Goal: Transaction & Acquisition: Book appointment/travel/reservation

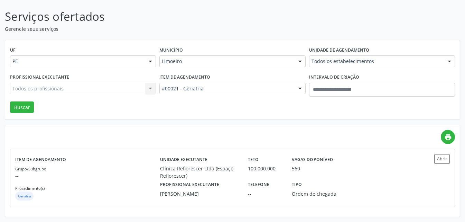
scroll to position [39, 0]
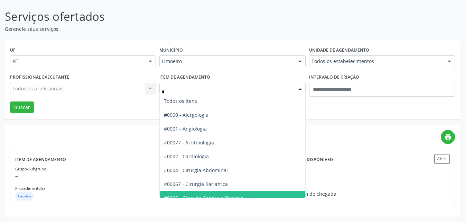
type input "**"
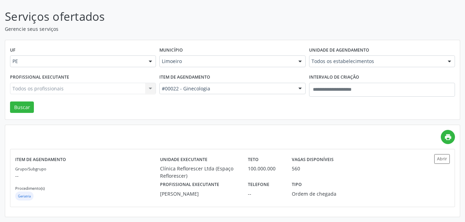
click at [211, 67] on div "Município Limoeiro Todas as cidades Abreu e Lima Afogados da Ingazeira Araripin…" at bounding box center [232, 58] width 149 height 27
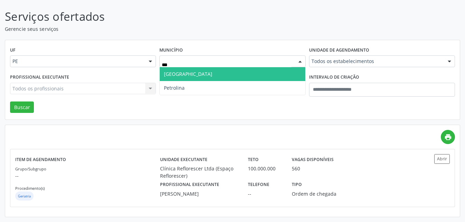
type input "****"
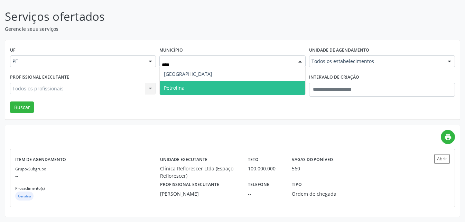
click at [196, 82] on span "Petrolina" at bounding box center [232, 88] width 145 height 14
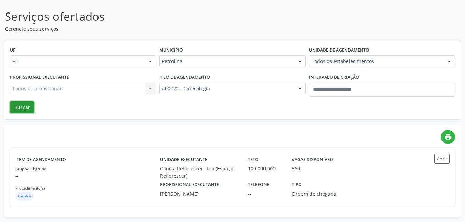
click at [23, 105] on button "Buscar" at bounding box center [22, 107] width 24 height 12
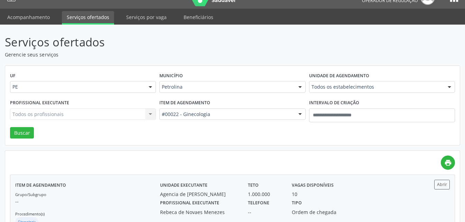
scroll to position [0, 0]
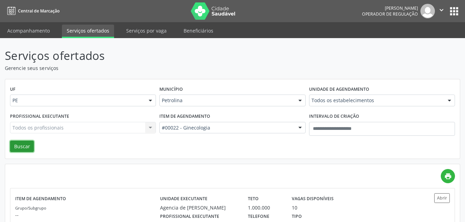
click at [24, 143] on button "Buscar" at bounding box center [22, 146] width 24 height 12
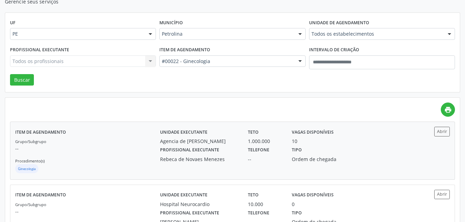
scroll to position [138, 0]
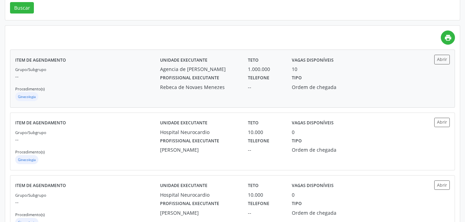
click at [269, 83] on div "Telefone --" at bounding box center [265, 82] width 44 height 18
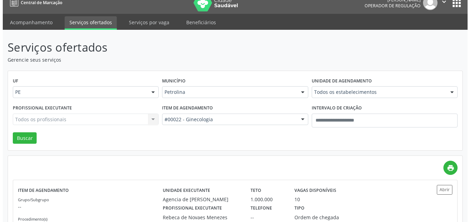
scroll to position [0, 0]
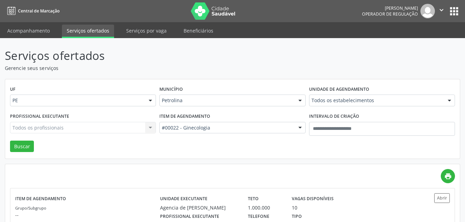
click at [215, 132] on div "#00022 - Ginecologia" at bounding box center [232, 128] width 146 height 12
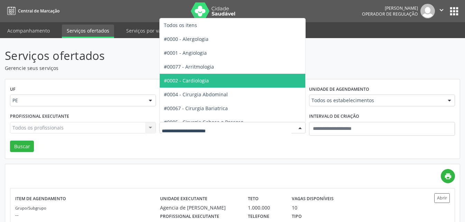
click at [200, 80] on span "#0002 - Cardiologia" at bounding box center [186, 80] width 45 height 7
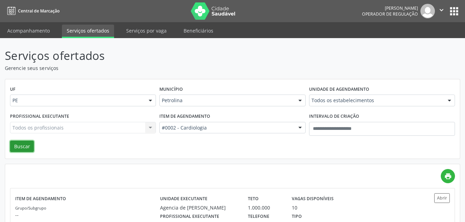
click at [25, 141] on button "Buscar" at bounding box center [22, 146] width 24 height 12
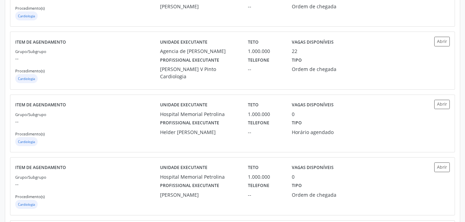
scroll to position [346, 0]
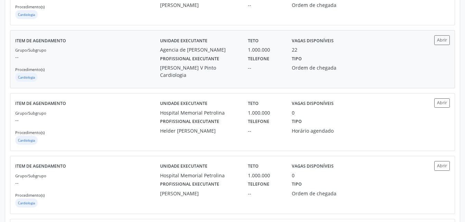
click at [211, 68] on div "[PERSON_NAME] V Pinto Cardiologia" at bounding box center [199, 71] width 78 height 15
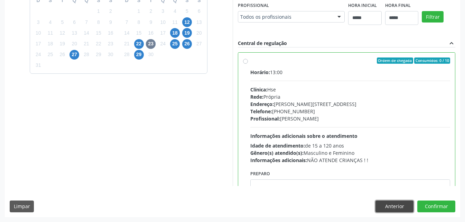
click at [386, 208] on button "Anterior" at bounding box center [394, 206] width 38 height 12
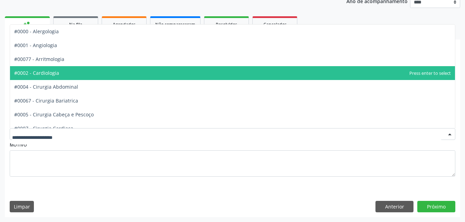
click at [84, 68] on span "#0002 - Cardiologia" at bounding box center [232, 73] width 445 height 14
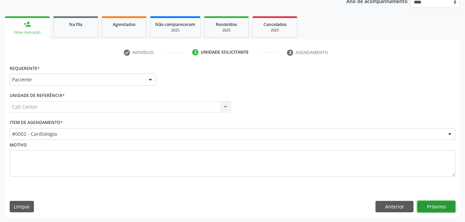
click at [429, 204] on button "Próximo" at bounding box center [436, 206] width 38 height 12
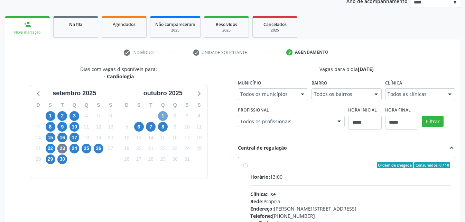
click at [166, 115] on span "1" at bounding box center [163, 116] width 10 height 10
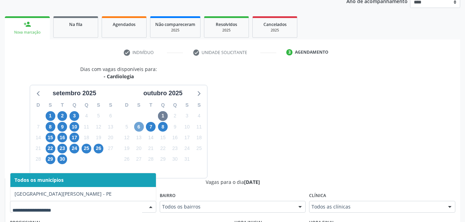
click at [138, 129] on span "6" at bounding box center [139, 127] width 10 height 10
click at [152, 125] on span "7" at bounding box center [151, 127] width 10 height 10
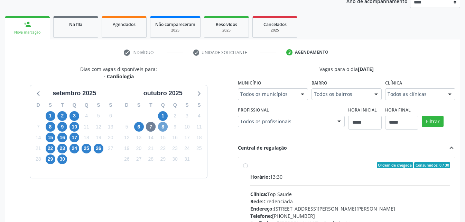
click at [165, 128] on span "8" at bounding box center [163, 127] width 10 height 10
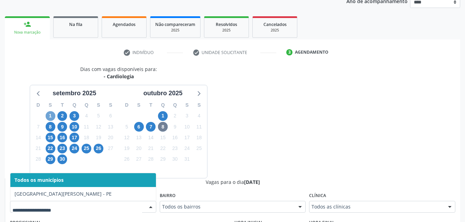
click at [51, 116] on span "1" at bounding box center [51, 116] width 10 height 10
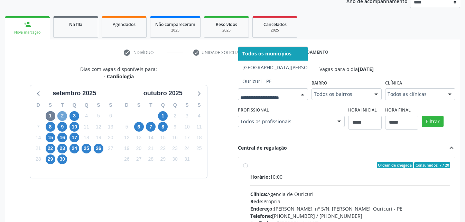
click at [60, 118] on span "2" at bounding box center [62, 116] width 10 height 10
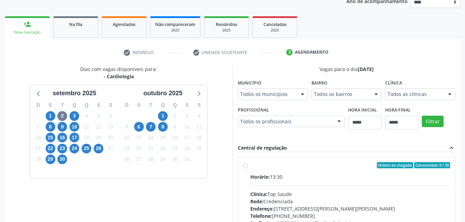
click at [263, 99] on div "Todos os municípios" at bounding box center [273, 94] width 70 height 12
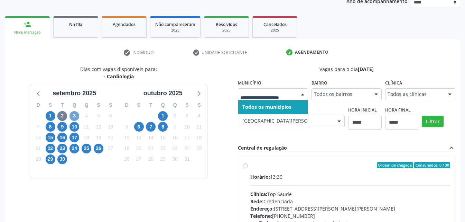
click at [72, 114] on span "3" at bounding box center [74, 116] width 10 height 10
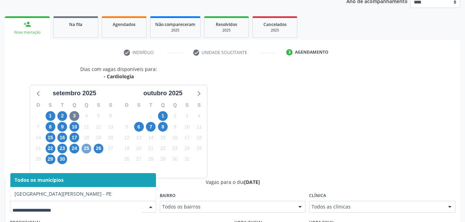
click at [86, 148] on span "25" at bounding box center [87, 148] width 10 height 10
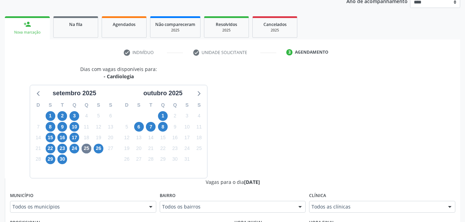
click at [94, 213] on fieldset "Município Todos os municípios Todos os municípios Petrolina - PE Nenhum resulta…" at bounding box center [83, 203] width 146 height 27
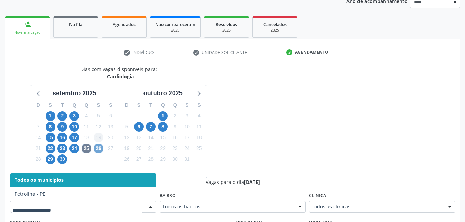
click at [96, 148] on span "26" at bounding box center [99, 148] width 10 height 10
click at [144, 208] on div "Todos os municípios Petrolina - PE Nenhum resultado encontrado para: " " Não há…" at bounding box center [83, 206] width 146 height 12
click at [40, 94] on icon at bounding box center [38, 92] width 9 height 9
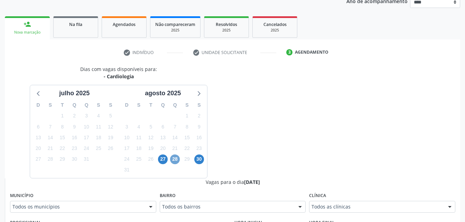
click at [175, 156] on span "28" at bounding box center [175, 159] width 10 height 10
click at [94, 212] on fieldset "Município Todos os municípios Todos os municípios Cabo de Santo Agostinho - PE …" at bounding box center [83, 203] width 146 height 27
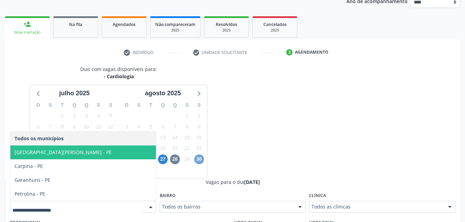
click at [202, 157] on span "30" at bounding box center [199, 159] width 10 height 10
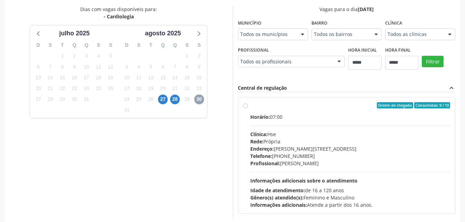
scroll to position [144, 0]
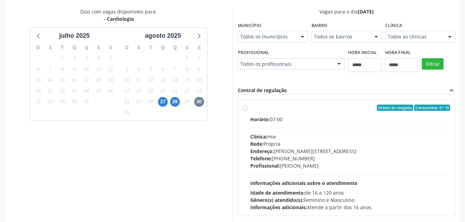
click at [331, 152] on div "Endereço: Av Rosa e Silva, nº 36, Espinheiro, Recife - PE" at bounding box center [350, 150] width 200 height 7
click at [174, 102] on span "28" at bounding box center [175, 102] width 10 height 10
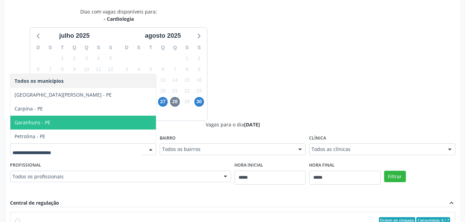
click at [299, 78] on div "Dias com vagas disponíveis para: - Cardiologia julho 2025 D S T Q Q S S 29 30 1…" at bounding box center [232, 176] width 455 height 337
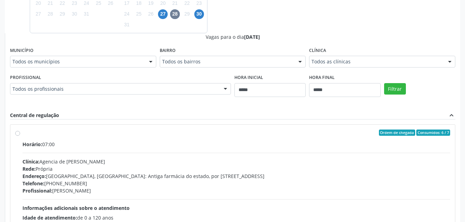
scroll to position [304, 0]
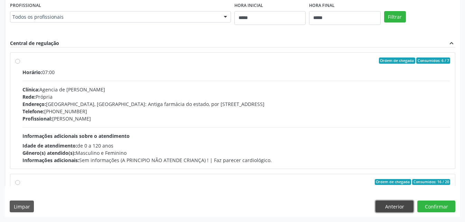
click at [386, 202] on button "Anterior" at bounding box center [394, 206] width 38 height 12
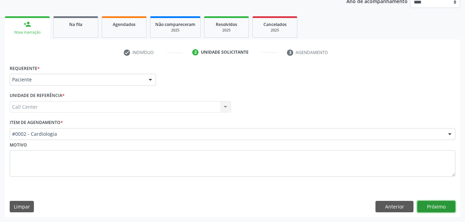
click at [444, 207] on button "Próximo" at bounding box center [436, 206] width 38 height 12
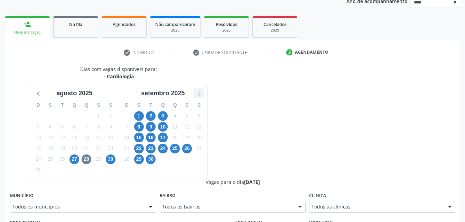
click at [198, 92] on icon at bounding box center [198, 92] width 9 height 9
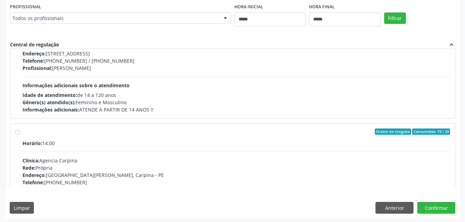
scroll to position [304, 0]
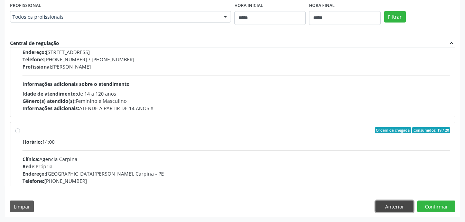
click at [395, 202] on button "Anterior" at bounding box center [394, 206] width 38 height 12
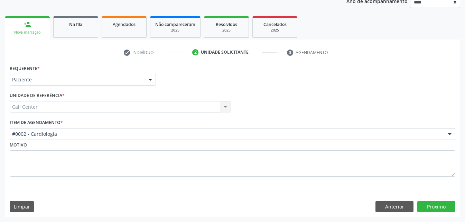
scroll to position [87, 0]
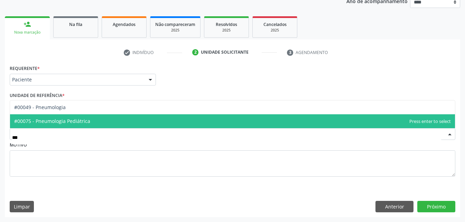
type input "****"
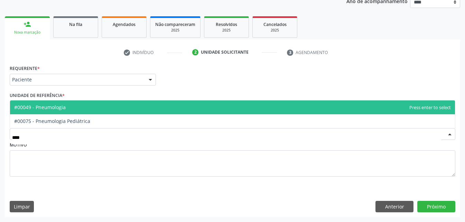
click at [93, 104] on span "#00049 - Pneumologia" at bounding box center [232, 107] width 445 height 14
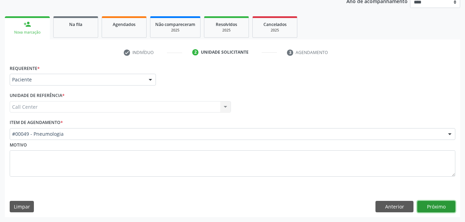
click at [454, 206] on button "Próximo" at bounding box center [436, 206] width 38 height 12
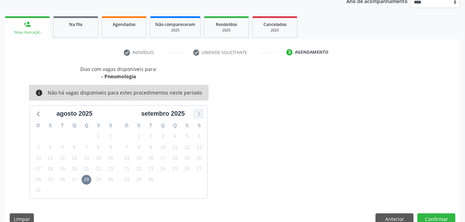
click at [202, 110] on icon at bounding box center [198, 113] width 9 height 9
click at [38, 111] on icon at bounding box center [38, 113] width 9 height 9
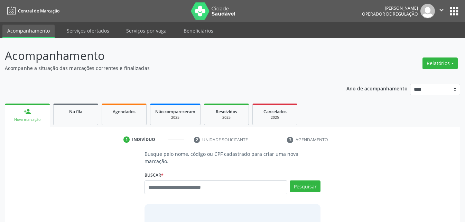
scroll to position [9, 0]
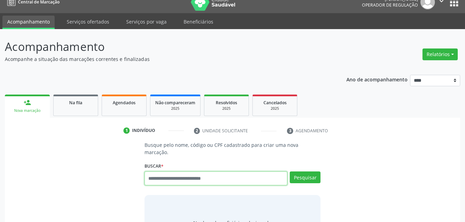
click at [204, 172] on input "text" at bounding box center [215, 178] width 143 height 14
type input "*********"
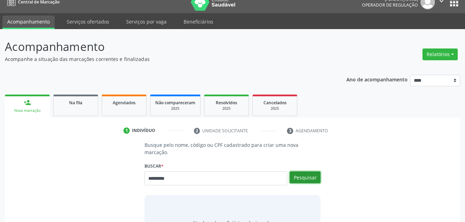
click at [311, 171] on button "Pesquisar" at bounding box center [305, 177] width 31 height 12
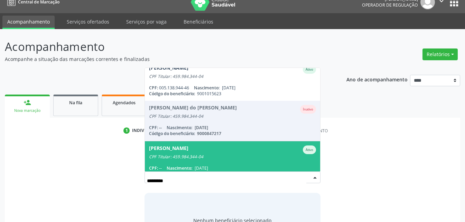
scroll to position [97, 0]
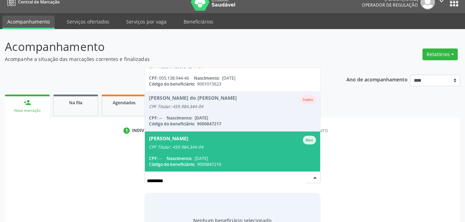
click at [240, 144] on span "Maria Ivaneide Rodrigues Oliveira Batista Ativo CPF Titular: 459.984.344-04 CPF…" at bounding box center [232, 151] width 175 height 40
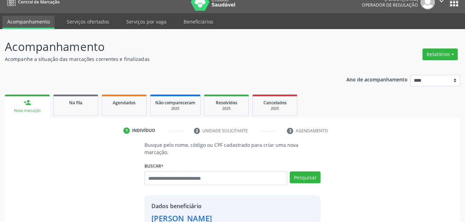
scroll to position [143, 0]
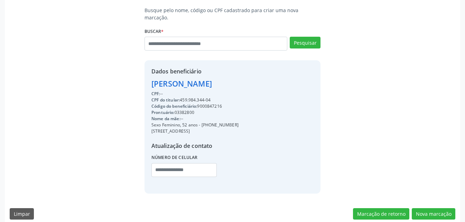
click at [208, 103] on div "Código do beneficiário: 9000847216" at bounding box center [194, 106] width 87 height 6
copy div "9000847216"
drag, startPoint x: 441, startPoint y: 203, endPoint x: 437, endPoint y: 203, distance: 4.2
click at [437, 208] on button "Nova marcação" at bounding box center [434, 214] width 44 height 12
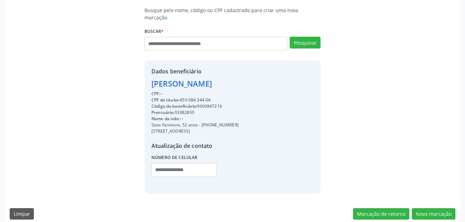
scroll to position [87, 0]
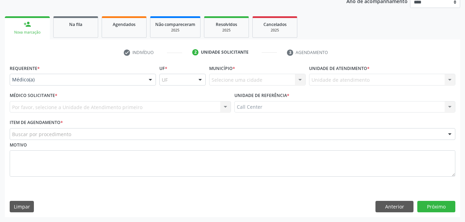
click at [53, 85] on div "Médico(a) Médico(a) Enfermeiro(a) Paciente Nenhum resultado encontrado para: " …" at bounding box center [83, 80] width 146 height 12
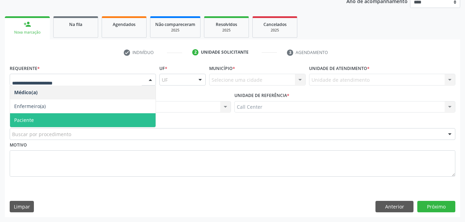
click at [36, 117] on span "Paciente" at bounding box center [83, 120] width 146 height 14
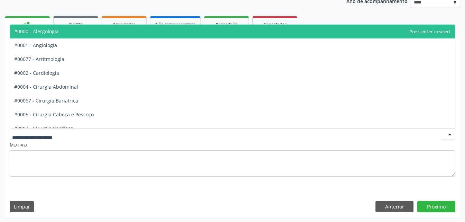
click at [37, 139] on div at bounding box center [233, 134] width 446 height 12
type input "**"
click at [54, 29] on span "#0002 - Cardiologia" at bounding box center [36, 31] width 45 height 7
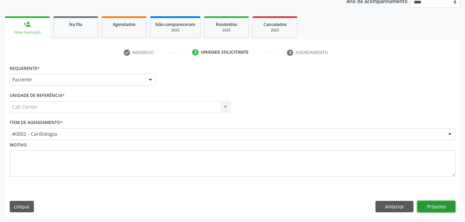
click at [450, 205] on button "Próximo" at bounding box center [436, 206] width 38 height 12
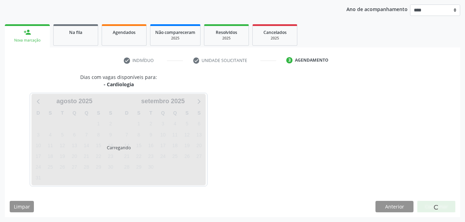
scroll to position [79, 0]
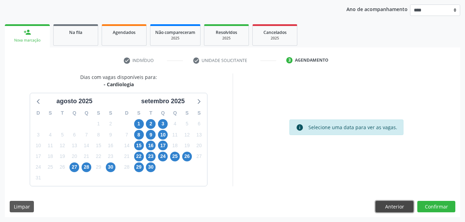
click at [394, 208] on button "Anterior" at bounding box center [394, 206] width 38 height 12
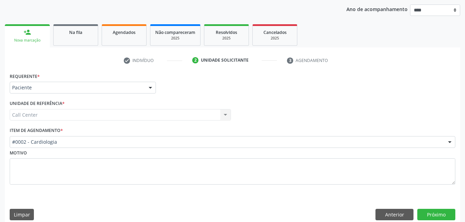
click at [394, 208] on div "Requerente * Paciente Médico(a) Enfermeiro(a) Paciente Nenhum resultado encontr…" at bounding box center [232, 148] width 455 height 154
click at [392, 203] on div "Requerente * Paciente Médico(a) Enfermeiro(a) Paciente Nenhum resultado encontr…" at bounding box center [232, 148] width 455 height 154
click at [394, 213] on button "Anterior" at bounding box center [394, 214] width 38 height 12
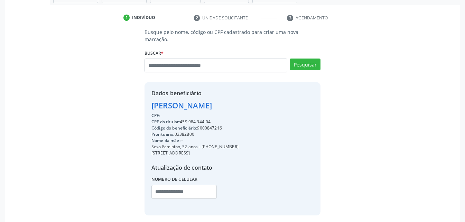
scroll to position [143, 0]
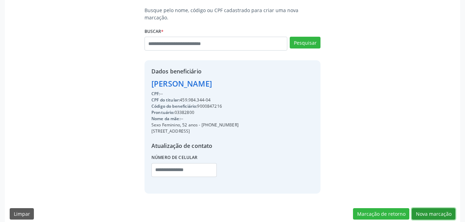
click at [436, 208] on button "Nova marcação" at bounding box center [434, 214] width 44 height 12
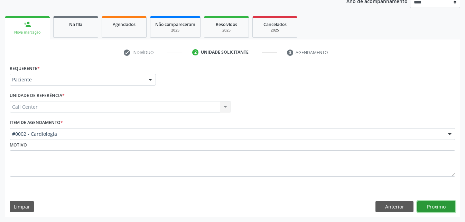
click at [440, 207] on button "Próximo" at bounding box center [436, 206] width 38 height 12
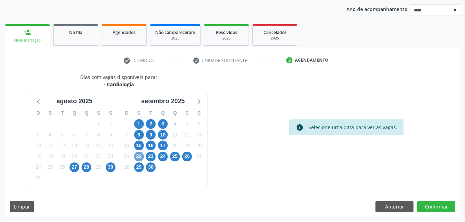
click at [143, 156] on span "22" at bounding box center [139, 156] width 10 height 10
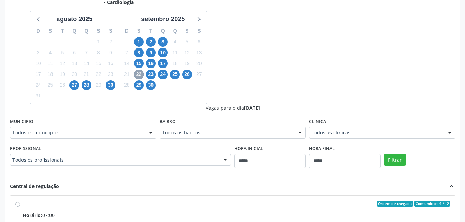
scroll to position [183, 0]
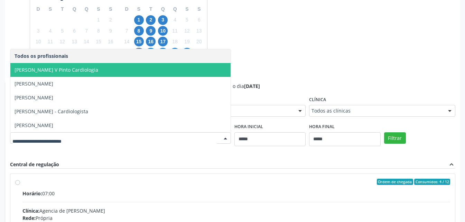
click at [58, 68] on span "[PERSON_NAME] V Pinto Cardiologia" at bounding box center [57, 69] width 84 height 7
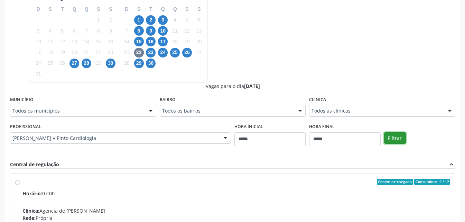
click at [403, 140] on button "Filtrar" at bounding box center [395, 138] width 22 height 12
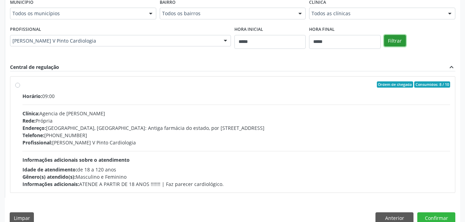
scroll to position [291, 0]
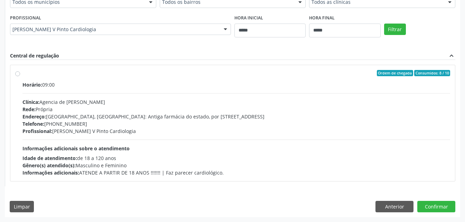
click at [182, 144] on div "Horário: 09:00 Clínica: Agencia de Petrolina Rede: Própria Endereço: Rua Pacífi…" at bounding box center [236, 128] width 428 height 95
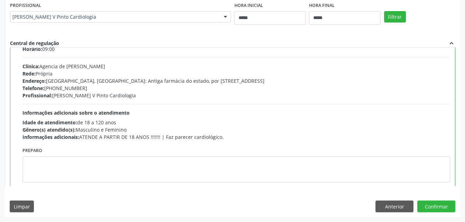
scroll to position [34, 0]
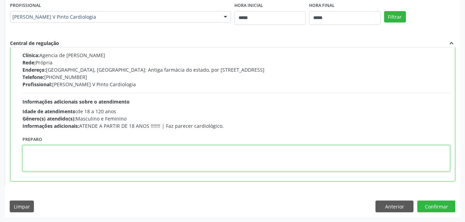
paste textarea "**********"
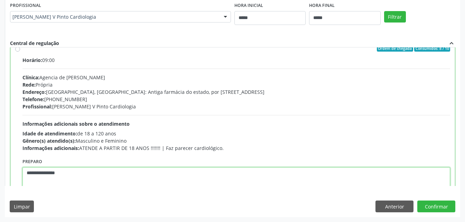
scroll to position [0, 0]
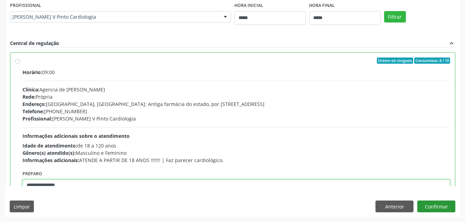
type textarea "**********"
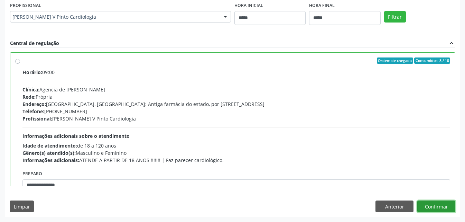
drag, startPoint x: 425, startPoint y: 205, endPoint x: 429, endPoint y: 199, distance: 6.7
click at [426, 203] on button "Confirmar" at bounding box center [436, 206] width 38 height 12
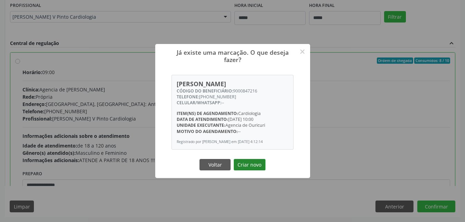
click at [256, 167] on button "Criar novo" at bounding box center [250, 165] width 32 height 12
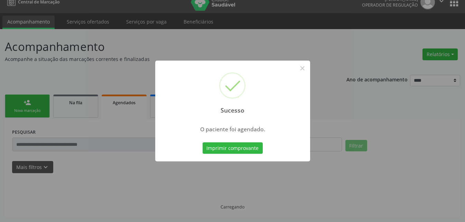
scroll to position [9, 0]
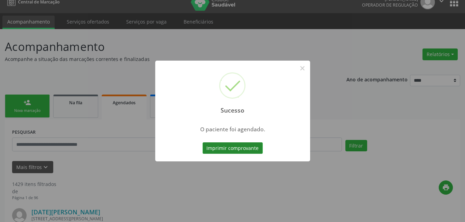
click at [246, 148] on button "Imprimir comprovante" at bounding box center [233, 148] width 60 height 12
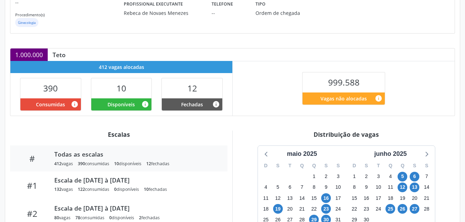
scroll to position [138, 0]
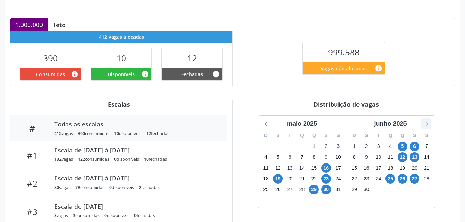
click at [424, 125] on icon at bounding box center [426, 123] width 9 height 9
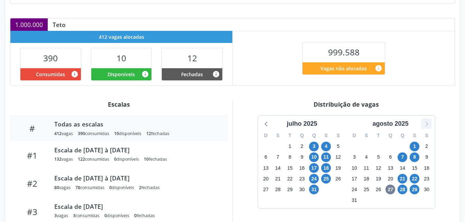
click at [426, 121] on icon at bounding box center [426, 123] width 9 height 9
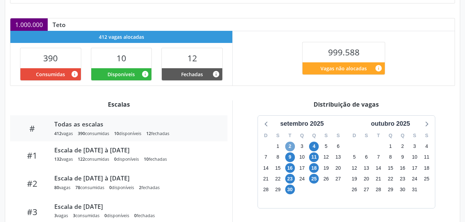
click at [292, 144] on span "2" at bounding box center [290, 146] width 10 height 10
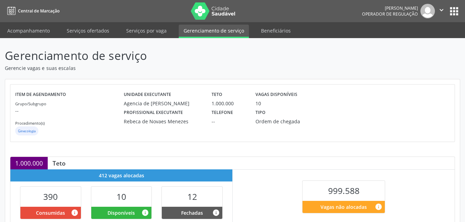
scroll to position [207, 0]
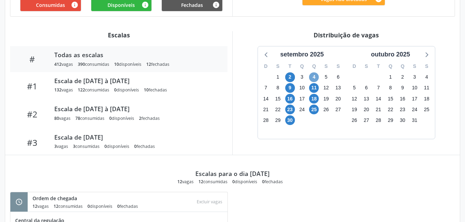
click at [316, 73] on span "4" at bounding box center [314, 77] width 10 height 10
click at [287, 110] on span "23" at bounding box center [290, 109] width 10 height 10
click at [313, 108] on span "25" at bounding box center [314, 109] width 10 height 10
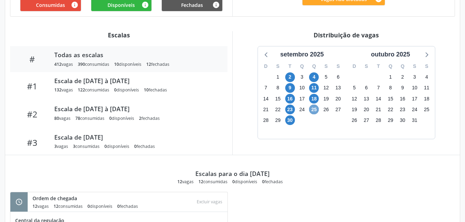
click at [313, 108] on span "25" at bounding box center [314, 109] width 10 height 10
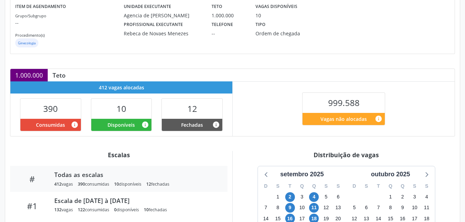
scroll to position [0, 0]
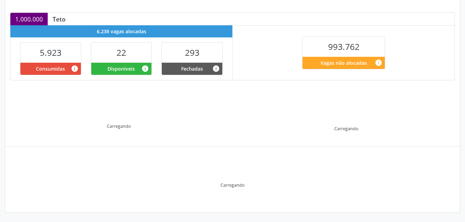
scroll to position [144, 0]
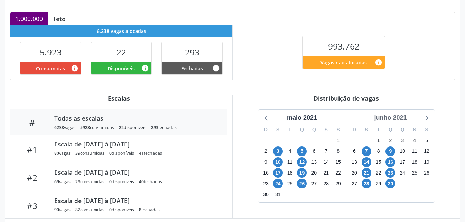
click at [406, 118] on div "junho 2021" at bounding box center [390, 117] width 38 height 9
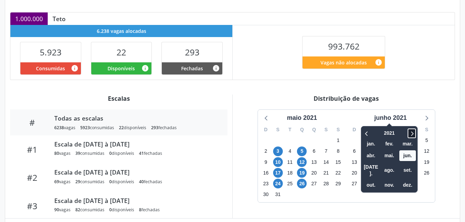
click at [414, 131] on icon at bounding box center [411, 133] width 7 height 8
click at [414, 133] on icon at bounding box center [411, 133] width 7 height 8
click at [376, 179] on span "out." at bounding box center [371, 184] width 17 height 11
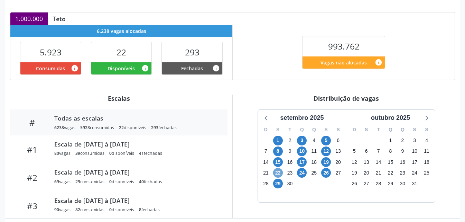
click at [280, 175] on span "22" at bounding box center [278, 173] width 10 height 10
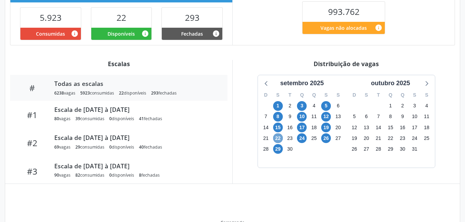
scroll to position [216, 0]
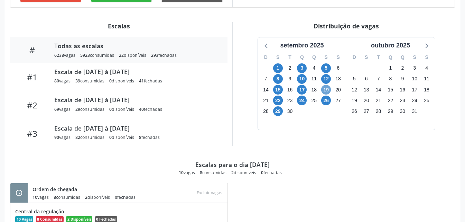
click at [330, 87] on span "19" at bounding box center [326, 90] width 10 height 10
click at [330, 88] on span "19" at bounding box center [326, 90] width 10 height 10
click at [280, 102] on span "22" at bounding box center [278, 100] width 10 height 10
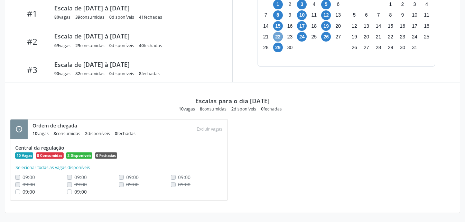
scroll to position [281, 0]
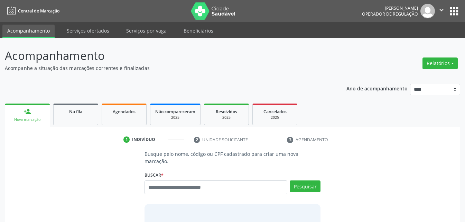
scroll to position [9, 0]
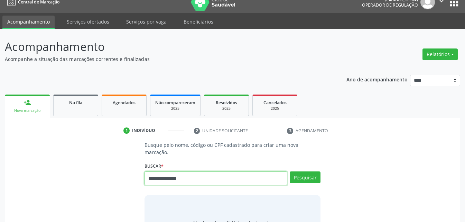
drag, startPoint x: 203, startPoint y: 175, endPoint x: 86, endPoint y: 168, distance: 116.7
click at [86, 168] on div "**********" at bounding box center [233, 195] width 446 height 109
paste input "text"
type input "**********"
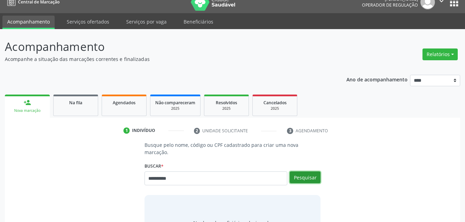
click at [310, 171] on button "Pesquisar" at bounding box center [305, 177] width 31 height 12
type input "**********"
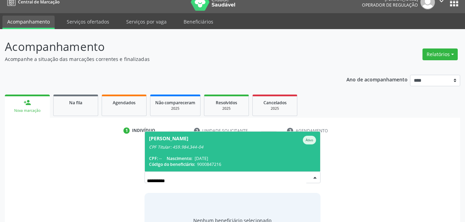
click at [215, 144] on div "CPF Titular: 459.984.344-04" at bounding box center [232, 147] width 167 height 6
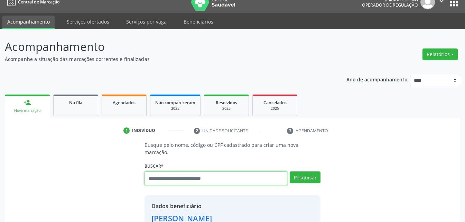
paste input "**********"
type input "**********"
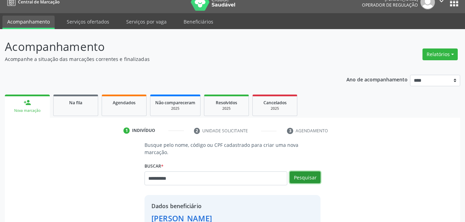
click at [312, 171] on button "Pesquisar" at bounding box center [305, 177] width 31 height 12
type input "**********"
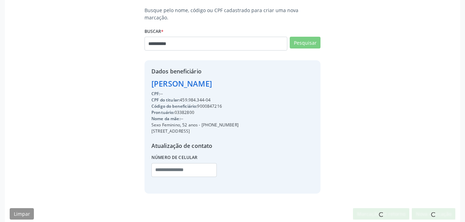
scroll to position [141, 0]
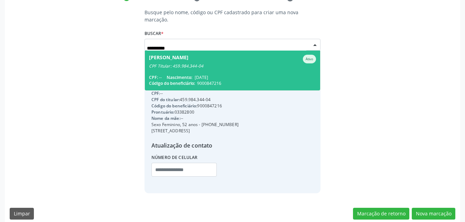
click at [244, 74] on div "CPF: -- Nascimento: [DATE]" at bounding box center [232, 77] width 167 height 6
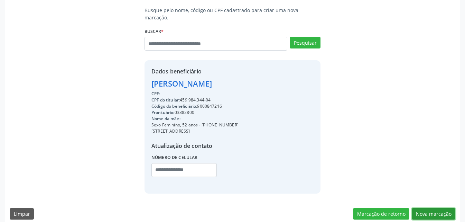
click at [439, 208] on button "Nova marcação" at bounding box center [434, 214] width 44 height 12
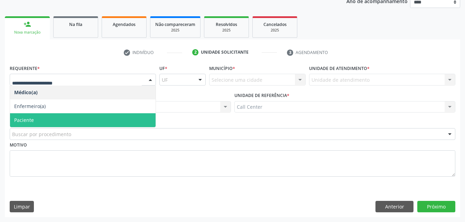
click at [32, 122] on span "Paciente" at bounding box center [24, 119] width 20 height 7
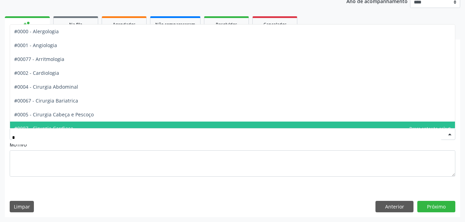
type input "**"
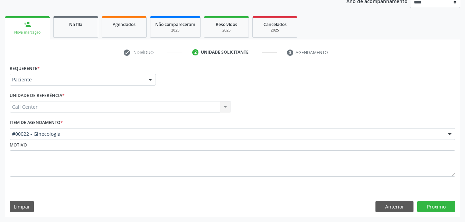
click at [455, 206] on div "Requerente * Paciente Médico(a) Enfermeiro(a) Paciente Nenhum resultado encontr…" at bounding box center [232, 140] width 455 height 154
click at [445, 206] on button "Próximo" at bounding box center [436, 206] width 38 height 12
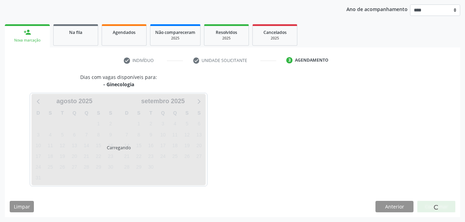
scroll to position [79, 0]
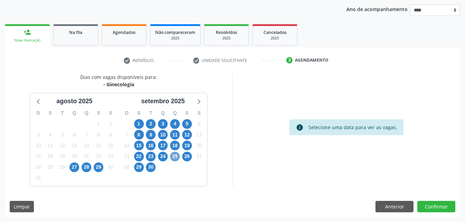
click at [175, 156] on span "25" at bounding box center [175, 156] width 10 height 10
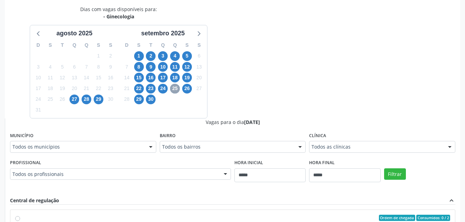
scroll to position [217, 0]
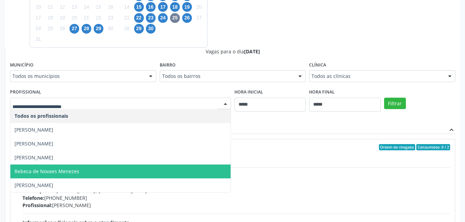
drag, startPoint x: 42, startPoint y: 170, endPoint x: 113, endPoint y: 156, distance: 71.9
click at [43, 170] on span "Rebeca de Novaes Menezes" at bounding box center [47, 171] width 65 height 7
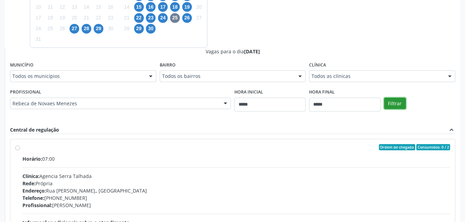
click at [400, 104] on button "Filtrar" at bounding box center [395, 103] width 22 height 12
click at [185, 169] on div "Horário: 13:00 Clínica: Agencia de Petrolina Rede: Própria Endereço: [GEOGRAPHI…" at bounding box center [236, 202] width 428 height 95
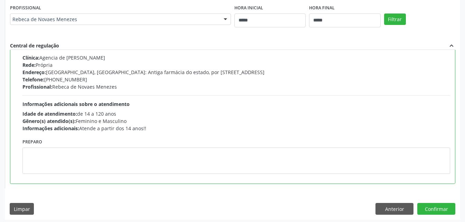
scroll to position [304, 0]
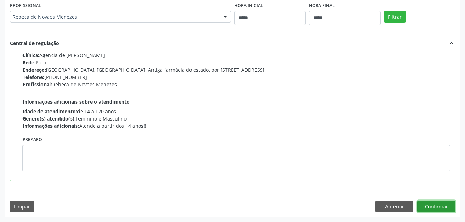
click at [447, 203] on button "Confirmar" at bounding box center [436, 206] width 38 height 12
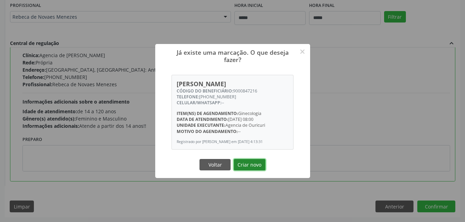
click at [253, 168] on button "Criar novo" at bounding box center [250, 165] width 32 height 12
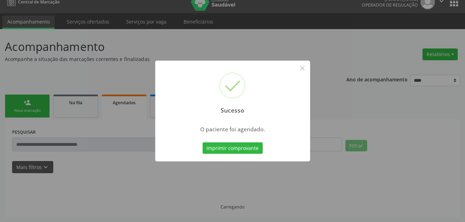
scroll to position [9, 0]
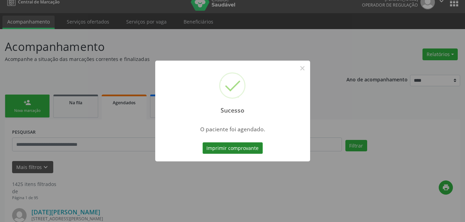
click at [247, 147] on button "Imprimir comprovante" at bounding box center [233, 148] width 60 height 12
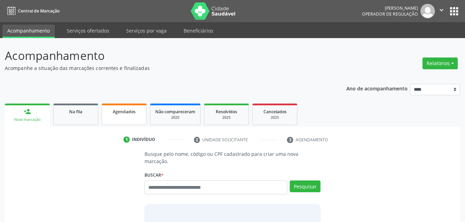
click at [122, 111] on span "Agendados" at bounding box center [124, 112] width 23 height 6
select select "*"
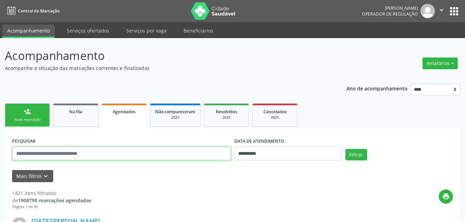
paste input "**********"
type input "**********"
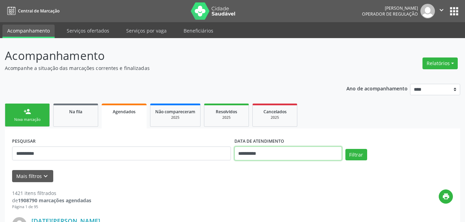
click at [273, 157] on input "**********" at bounding box center [287, 153] width 107 height 14
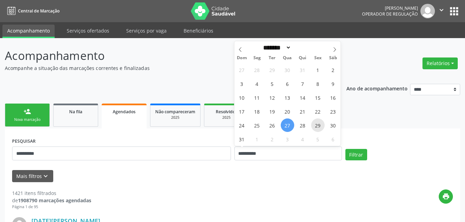
click at [319, 124] on span "29" at bounding box center [317, 124] width 13 height 13
type input "**********"
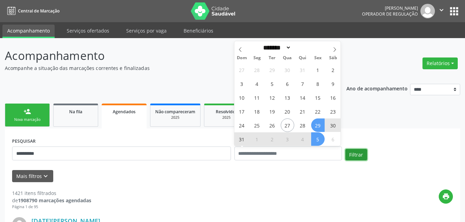
click at [353, 151] on button "Filtrar" at bounding box center [356, 155] width 22 height 12
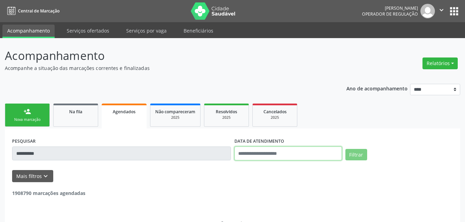
click at [292, 155] on input "text" at bounding box center [287, 153] width 107 height 14
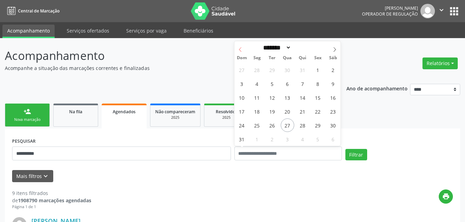
click at [240, 50] on icon at bounding box center [240, 49] width 5 height 5
select select "*"
click at [270, 70] on span "1" at bounding box center [271, 69] width 13 height 13
type input "**********"
click at [330, 50] on span at bounding box center [335, 47] width 12 height 12
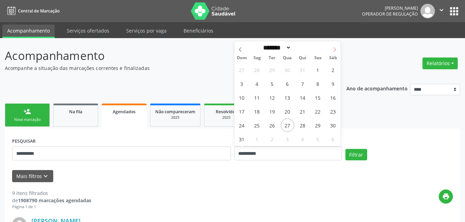
click at [330, 50] on span at bounding box center [335, 47] width 12 height 12
select select "*"
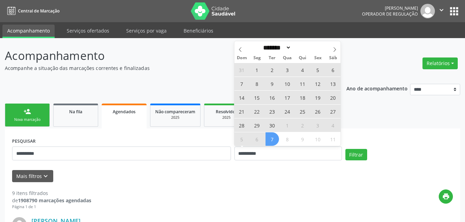
click at [276, 132] on div "31 1 2 3 4 5 6 7 8 9 10 11 12 13 14 15 16 17 18 19 20 21 22 23 24 25 26 27 28 2…" at bounding box center [287, 104] width 106 height 83
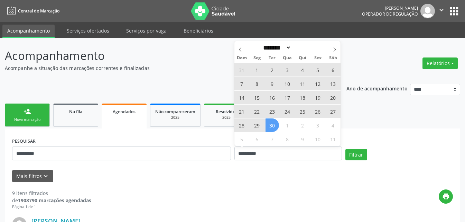
click at [269, 126] on span "30" at bounding box center [271, 124] width 13 height 13
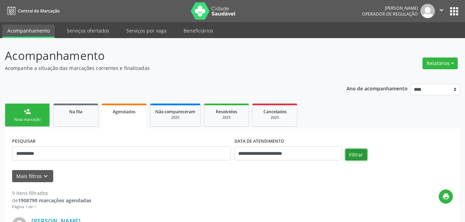
click at [363, 155] on button "Filtrar" at bounding box center [356, 155] width 22 height 12
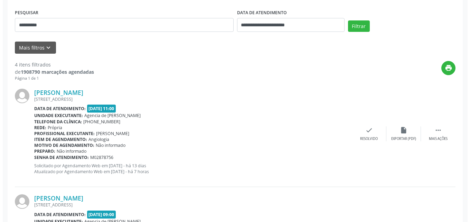
scroll to position [128, 0]
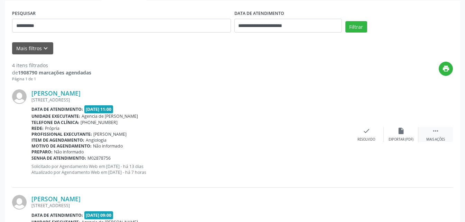
click at [437, 133] on icon "" at bounding box center [436, 131] width 8 height 8
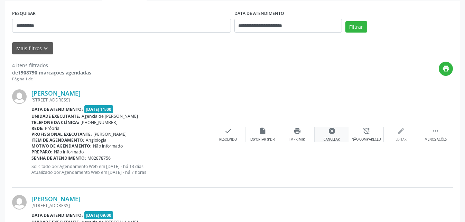
click at [329, 128] on icon "cancel" at bounding box center [332, 131] width 8 height 8
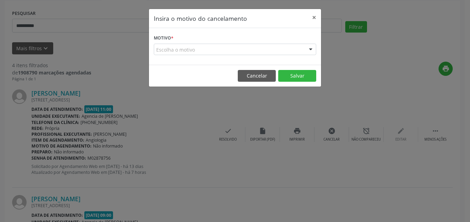
click at [218, 49] on div "Escolha o motivo" at bounding box center [235, 50] width 162 height 12
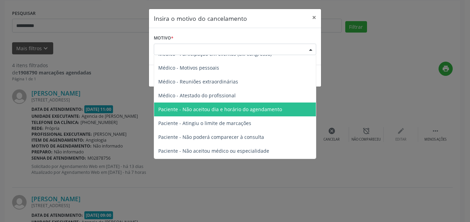
scroll to position [35, 0]
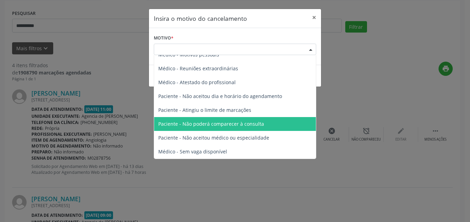
click at [239, 119] on span "Paciente - Não poderá comparecer à consulta" at bounding box center [235, 124] width 162 height 14
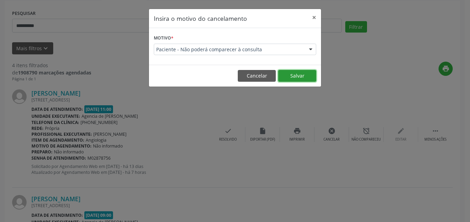
click at [291, 71] on button "Salvar" at bounding box center [297, 76] width 38 height 12
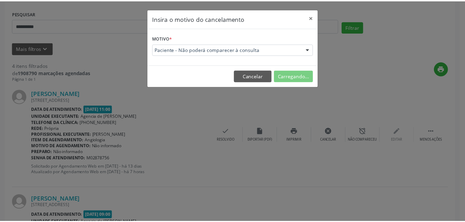
scroll to position [16, 0]
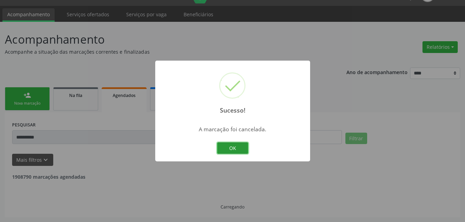
click at [229, 144] on button "OK" at bounding box center [232, 148] width 31 height 12
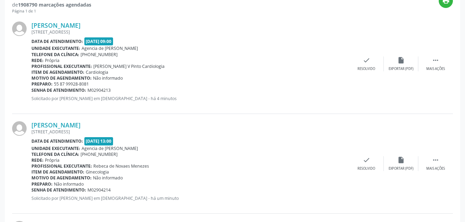
scroll to position [195, 0]
